Goal: Information Seeking & Learning: Understand process/instructions

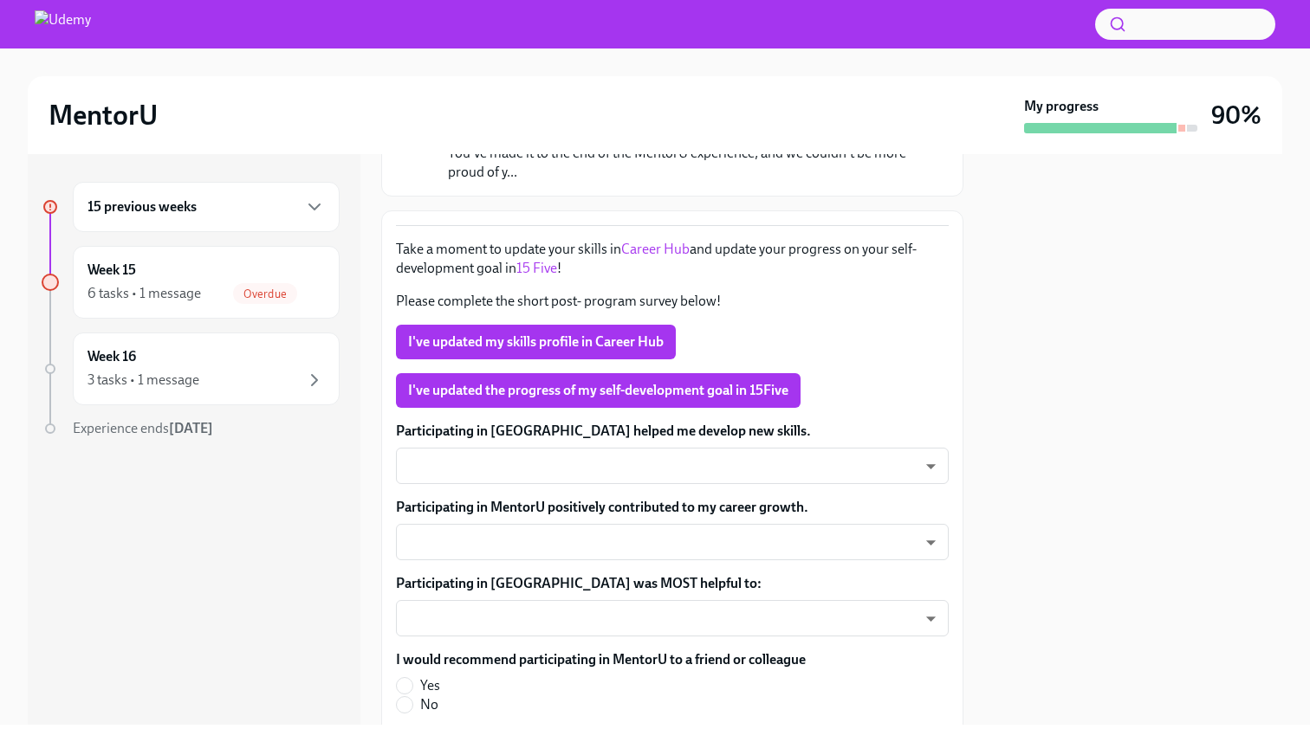
scroll to position [198, 0]
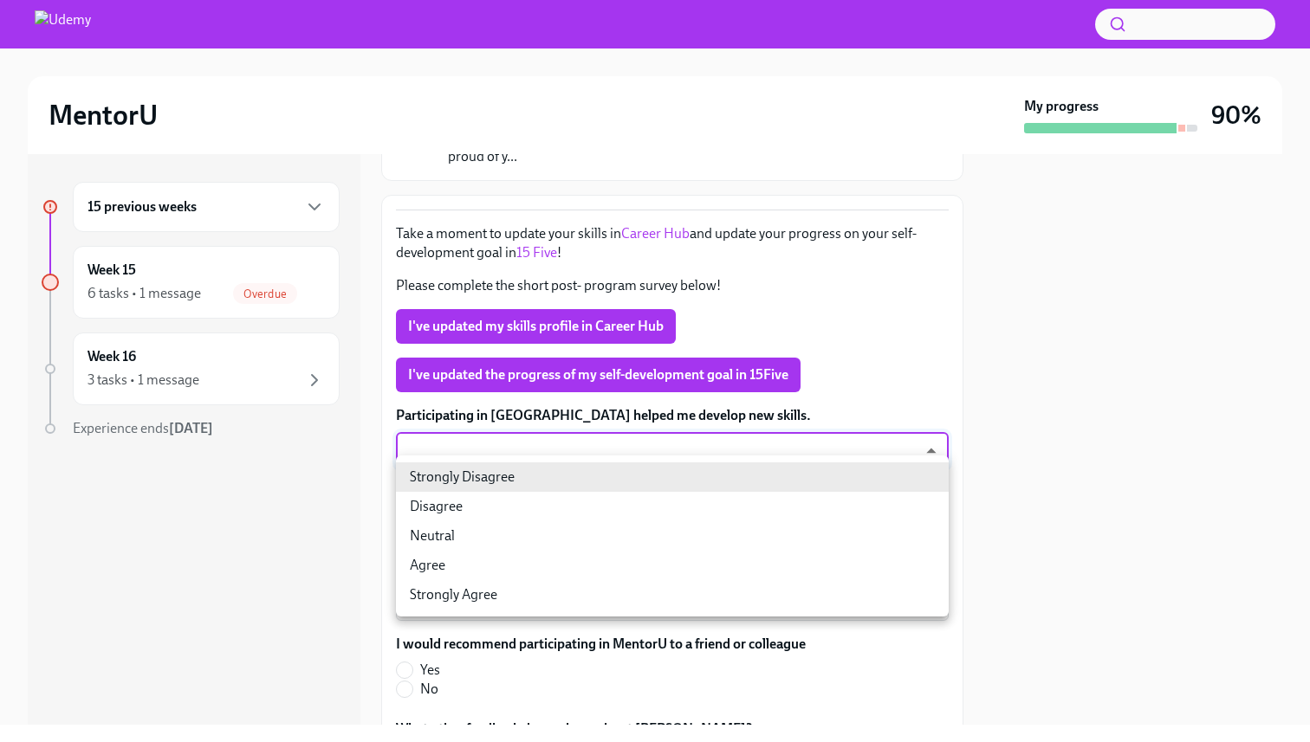
click at [559, 470] on body "MentorU My progress 90% 15 previous weeks Week 15 6 tasks • 1 message Overdue W…" at bounding box center [655, 371] width 1310 height 742
click at [771, 308] on div at bounding box center [655, 371] width 1310 height 742
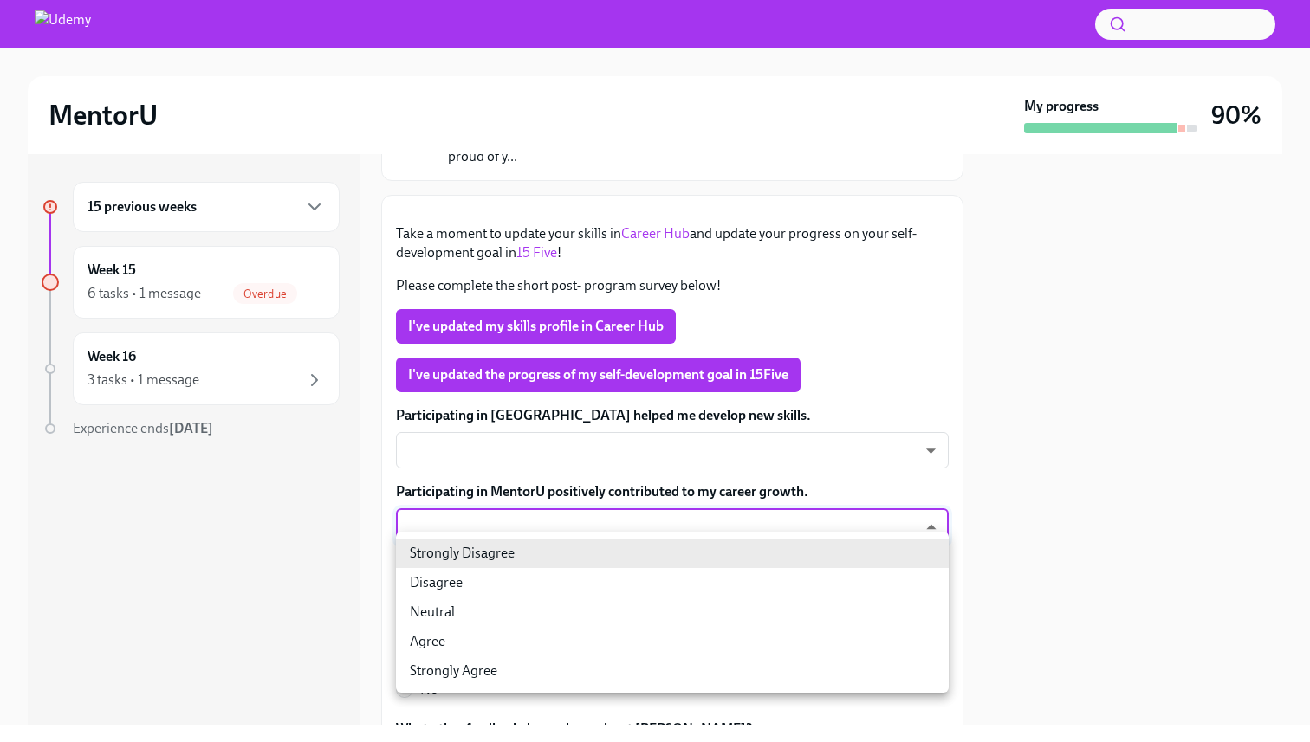
click at [631, 560] on body "MentorU My progress 90% 15 previous weeks Week 15 6 tasks • 1 message Overdue W…" at bounding box center [655, 371] width 1310 height 742
click at [841, 269] on div at bounding box center [655, 371] width 1310 height 742
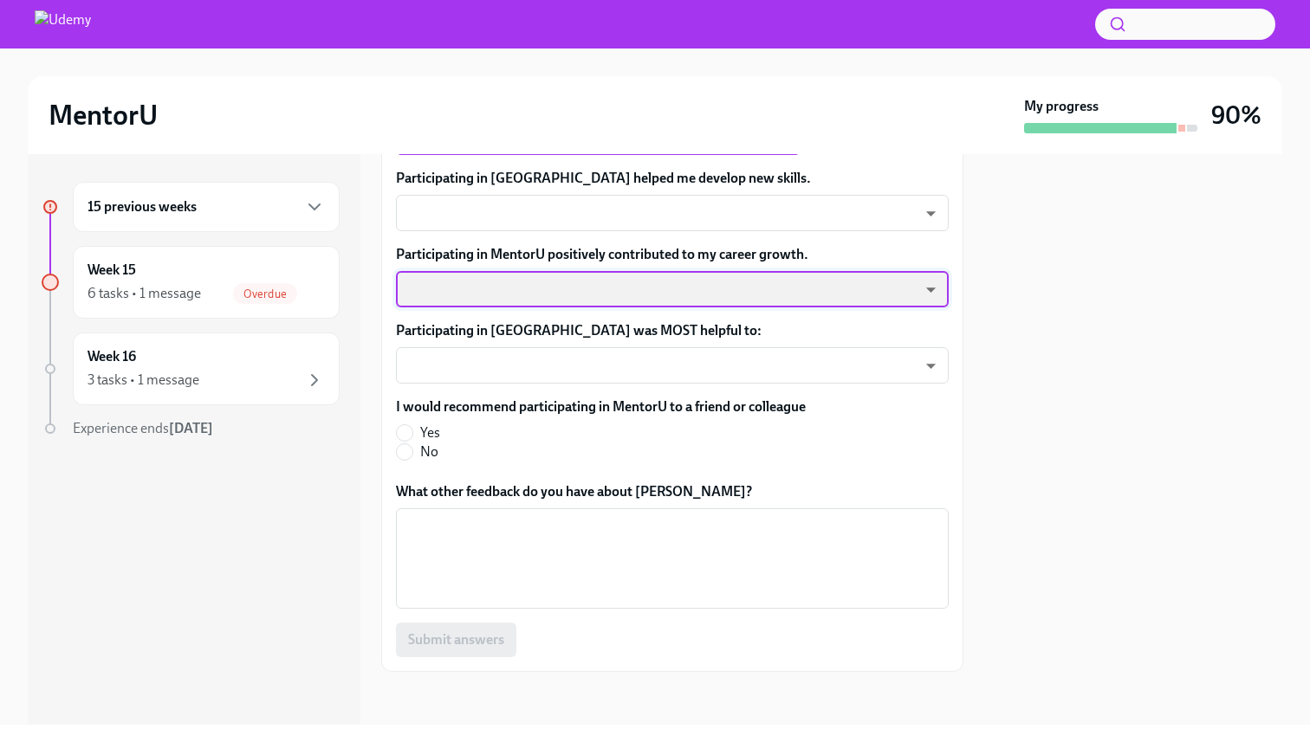
scroll to position [441, 0]
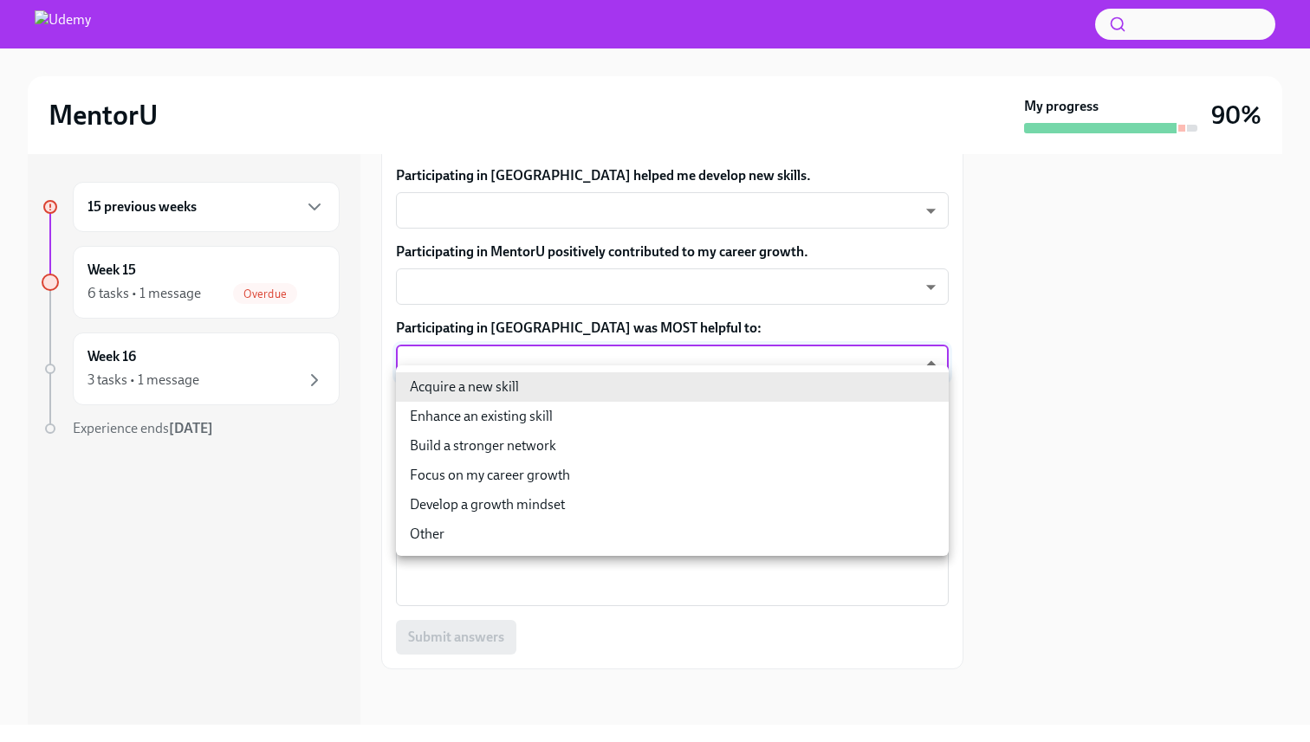
click at [713, 380] on body "MentorU My progress 90% 15 previous weeks Week 15 6 tasks • 1 message Overdue W…" at bounding box center [655, 371] width 1310 height 742
click at [862, 203] on div at bounding box center [655, 371] width 1310 height 742
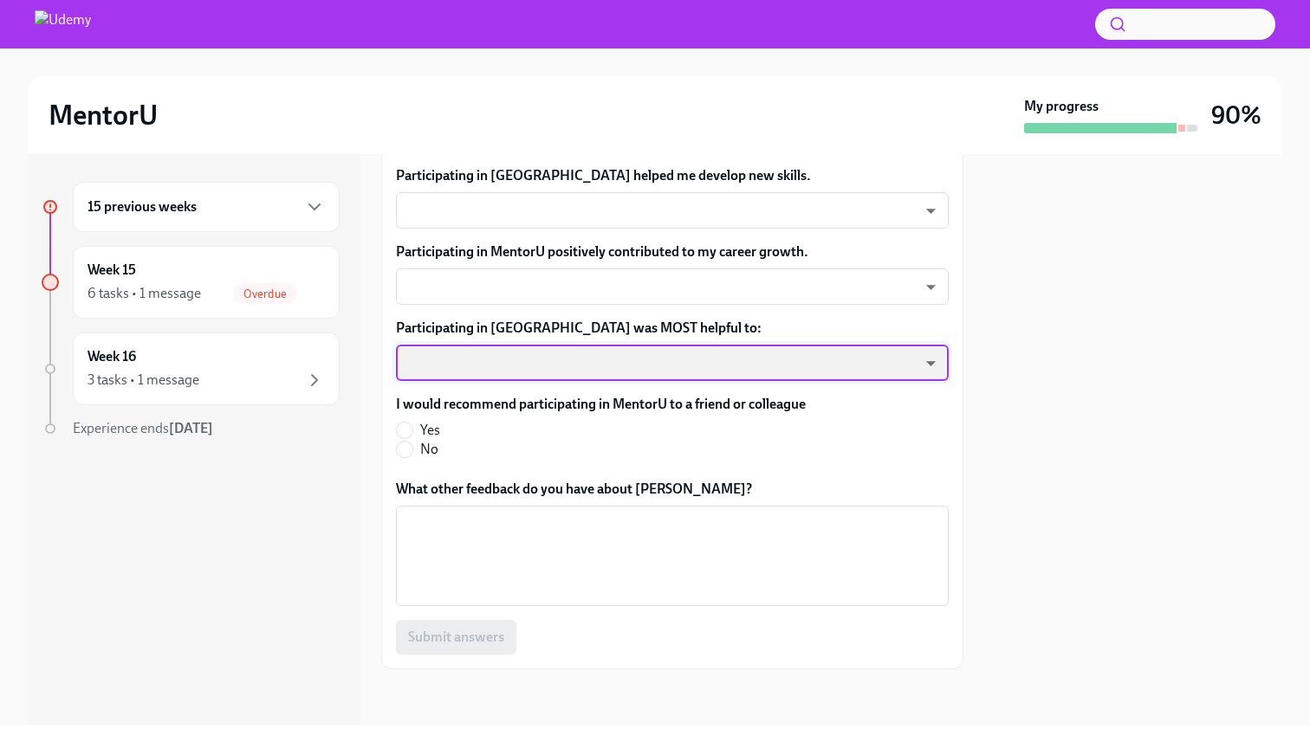
scroll to position [464, 0]
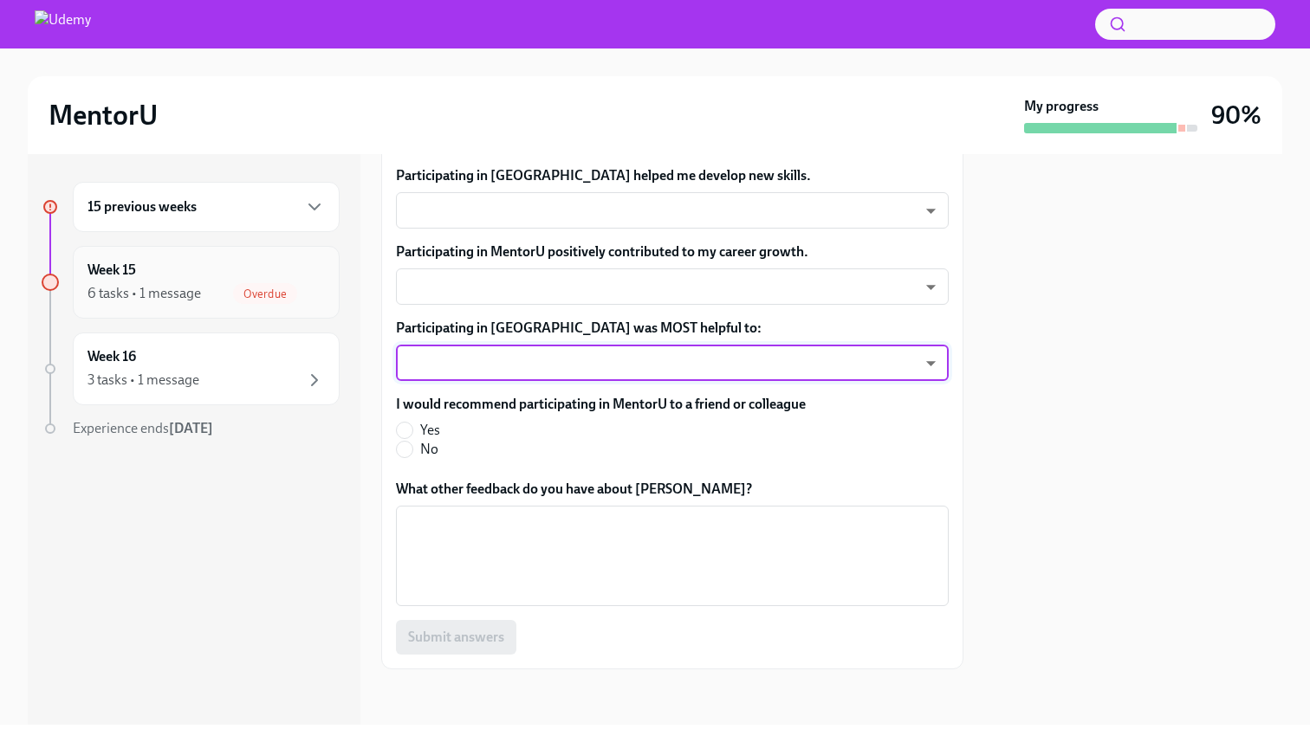
click at [269, 292] on span "Overdue" at bounding box center [265, 294] width 64 height 13
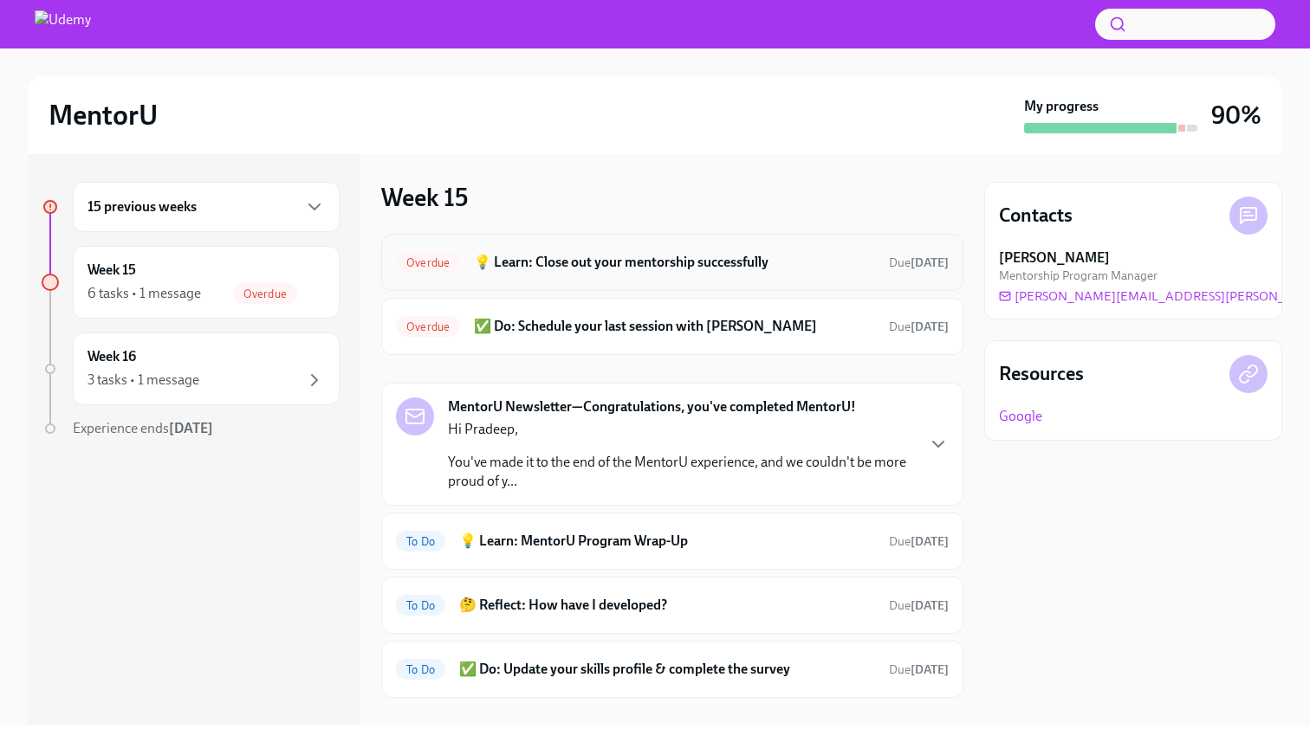
click at [567, 271] on h6 "💡 Learn: Close out your mentorship successfully" at bounding box center [674, 262] width 401 height 19
